Goal: Find specific page/section

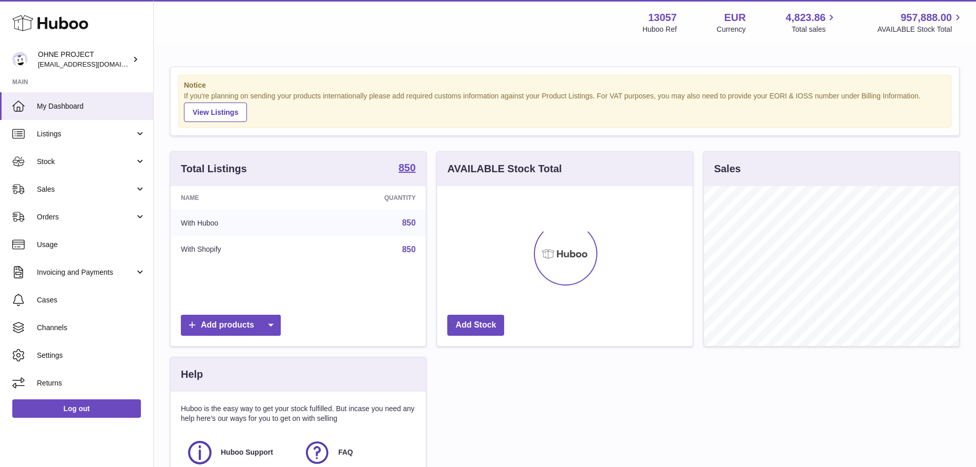
scroll to position [160, 256]
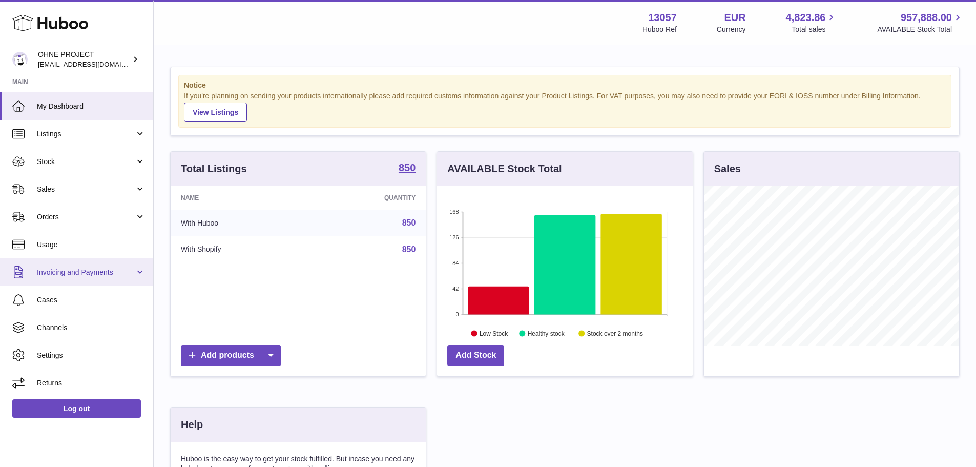
click at [103, 272] on span "Invoicing and Payments" at bounding box center [86, 272] width 98 height 10
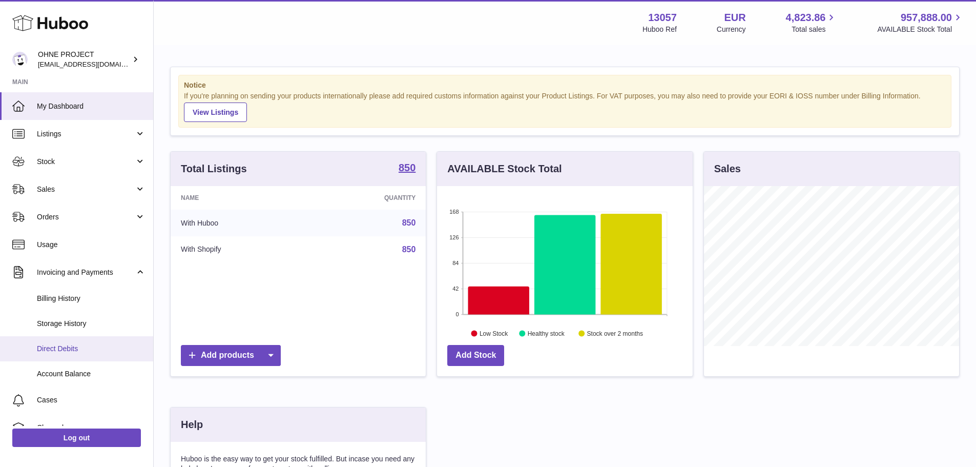
click at [70, 348] on span "Direct Debits" at bounding box center [91, 349] width 109 height 10
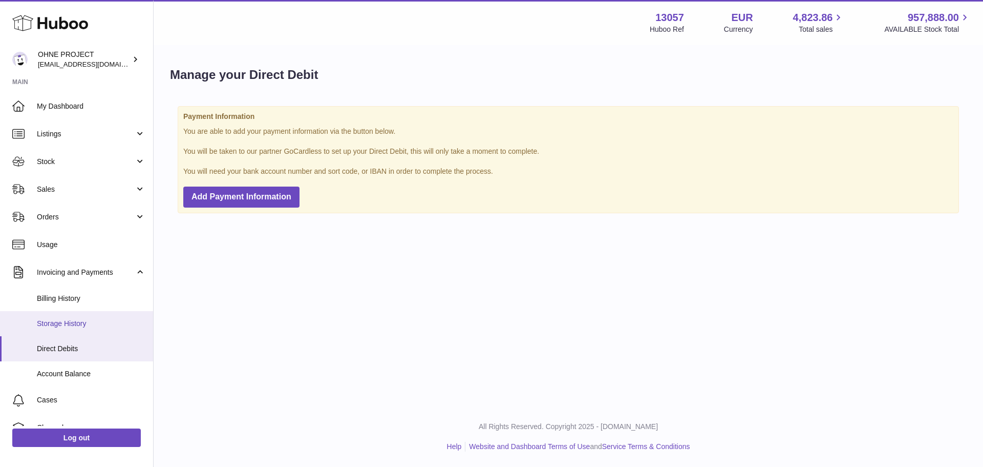
click at [67, 321] on span "Storage History" at bounding box center [91, 324] width 109 height 10
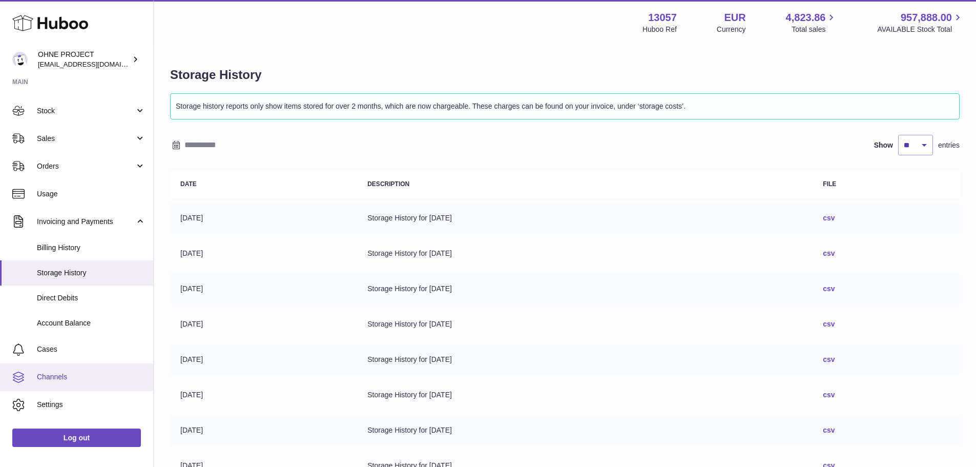
scroll to position [71, 0]
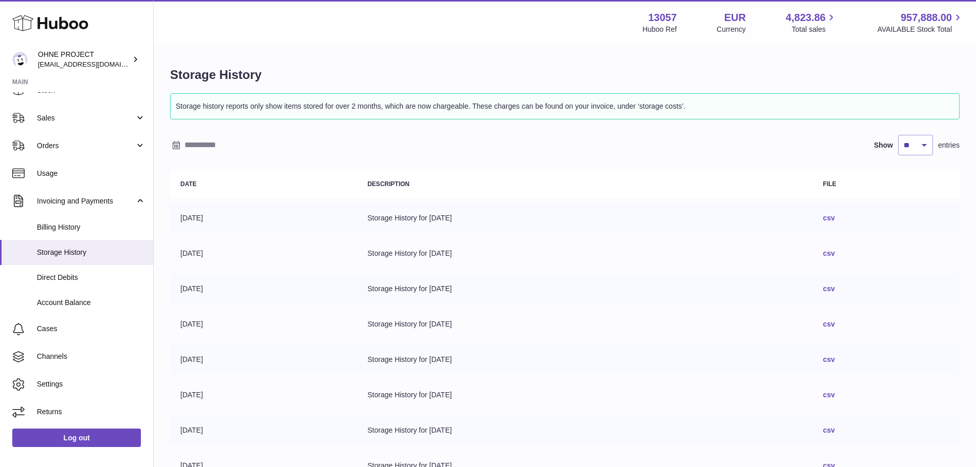
click at [666, 12] on strong "13057" at bounding box center [662, 18] width 29 height 14
click at [649, 12] on strong "13057" at bounding box center [662, 18] width 29 height 14
copy strong "13057"
